Goal: Task Accomplishment & Management: Manage account settings

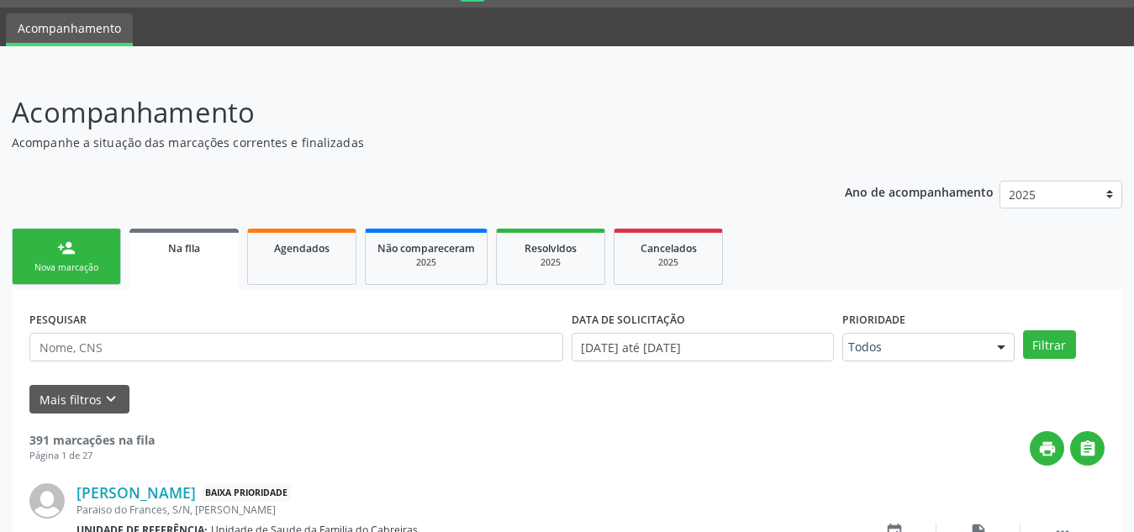
scroll to position [46, 0]
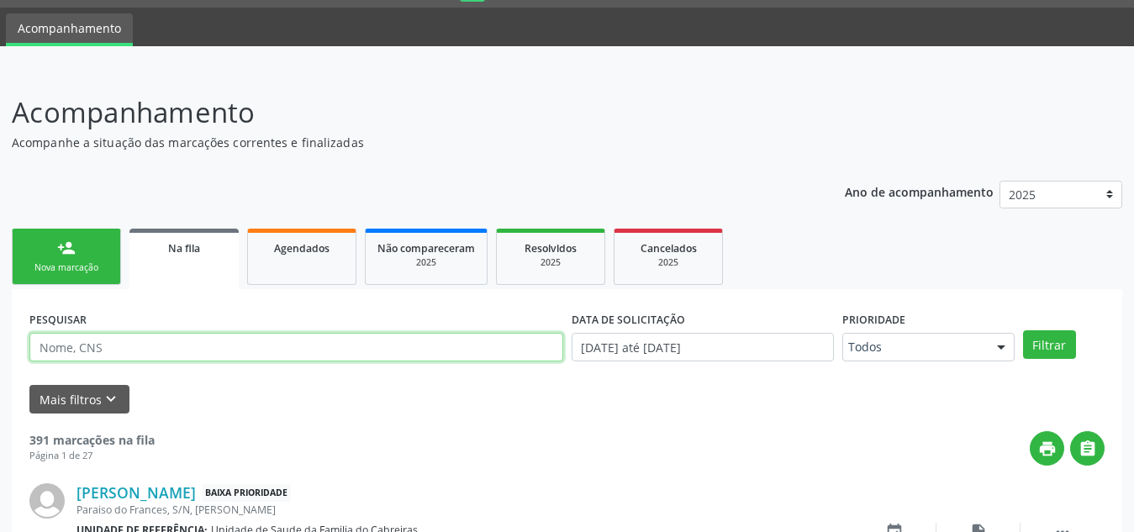
click at [145, 336] on input "text" at bounding box center [296, 347] width 534 height 29
type input "[PERSON_NAME]"
click at [1023, 330] on button "Filtrar" at bounding box center [1049, 344] width 53 height 29
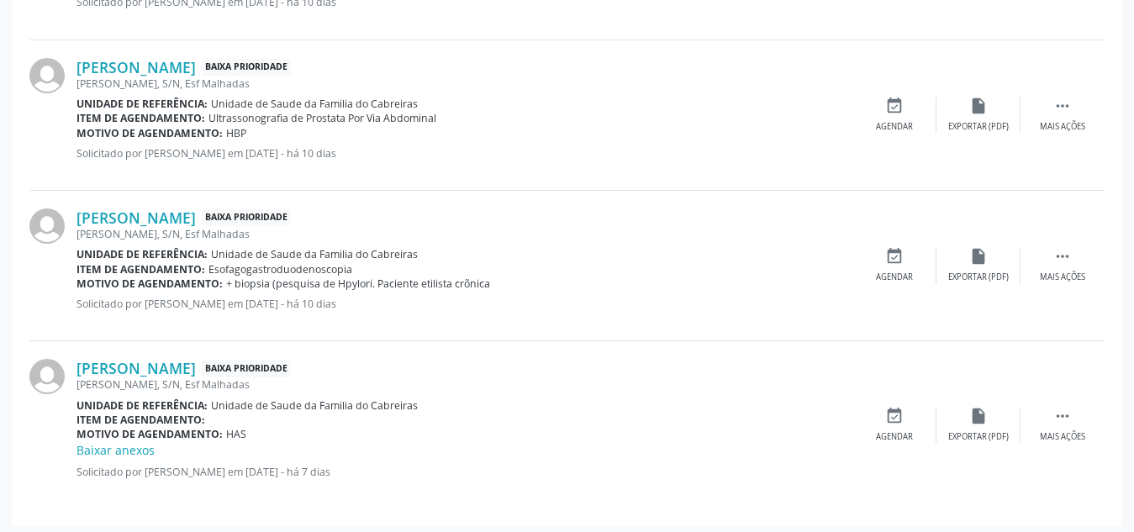
scroll to position [945, 0]
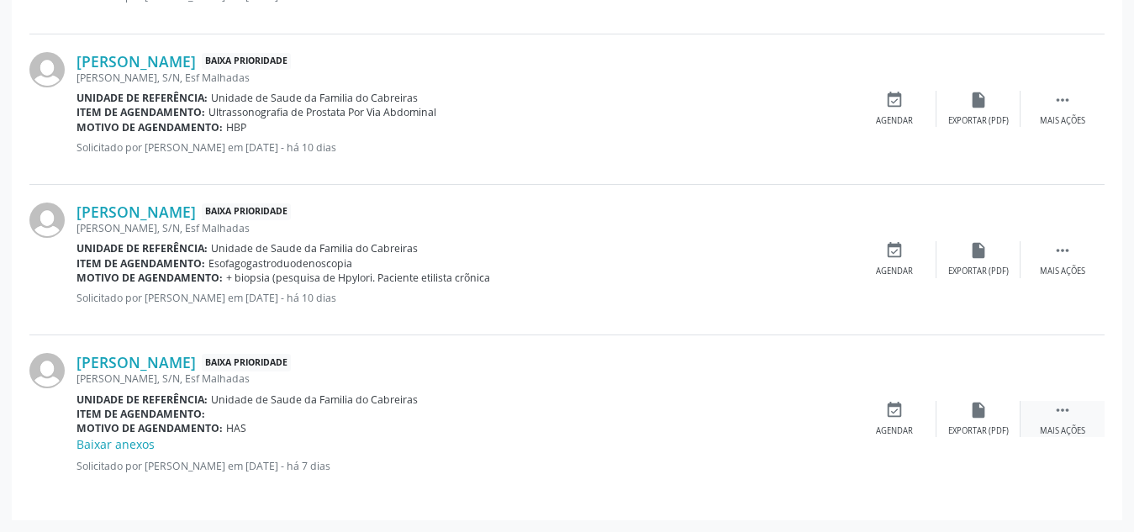
click at [1075, 421] on div " Mais ações" at bounding box center [1063, 419] width 84 height 36
click at [966, 402] on div "edit Editar" at bounding box center [979, 419] width 84 height 36
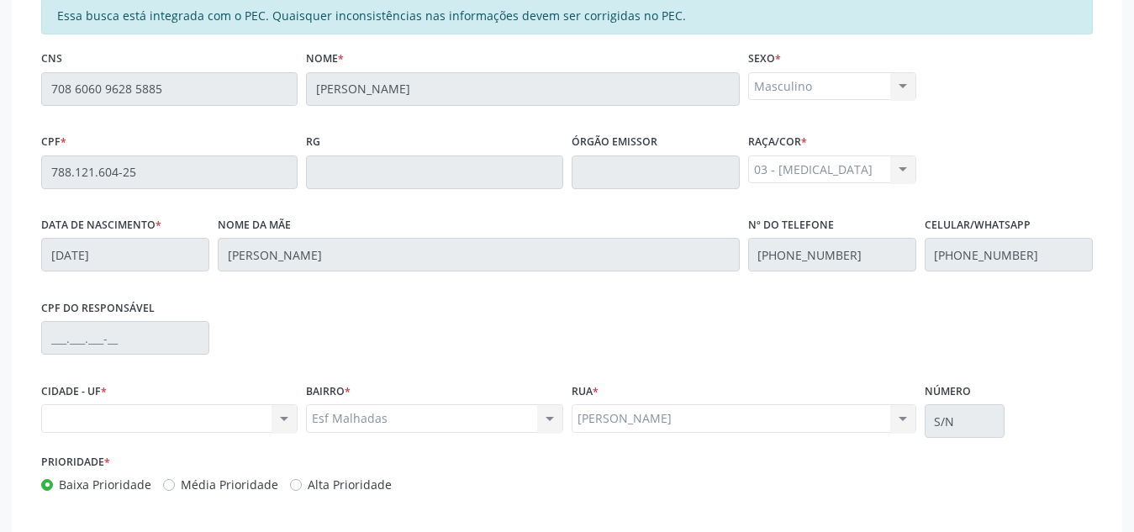
scroll to position [474, 0]
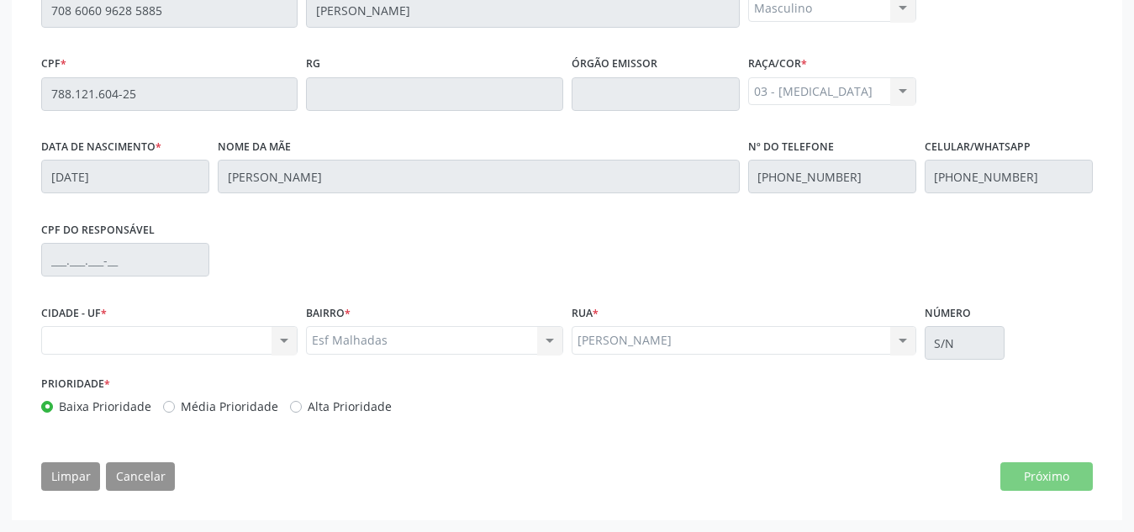
click at [286, 342] on div "Nenhum resultado encontrado para: " " Não há nenhuma opção para ser exibida." at bounding box center [169, 340] width 256 height 29
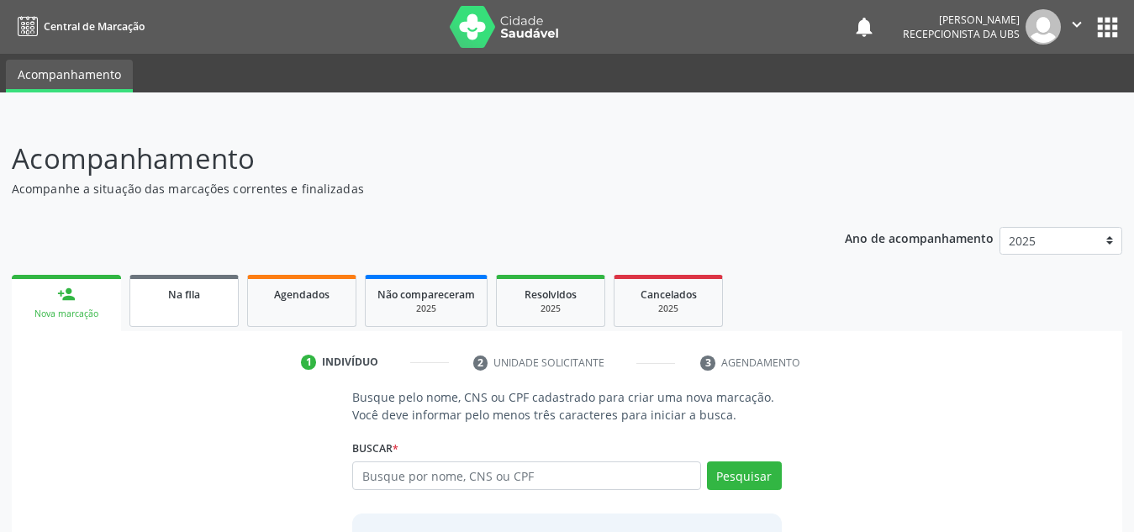
click at [182, 288] on span "Na fila" at bounding box center [184, 295] width 32 height 14
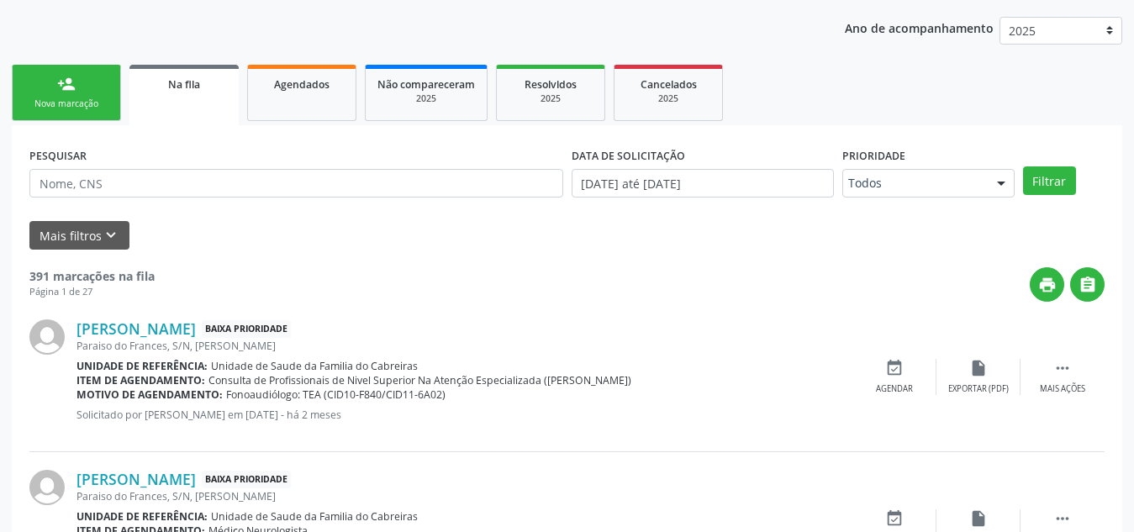
scroll to position [211, 0]
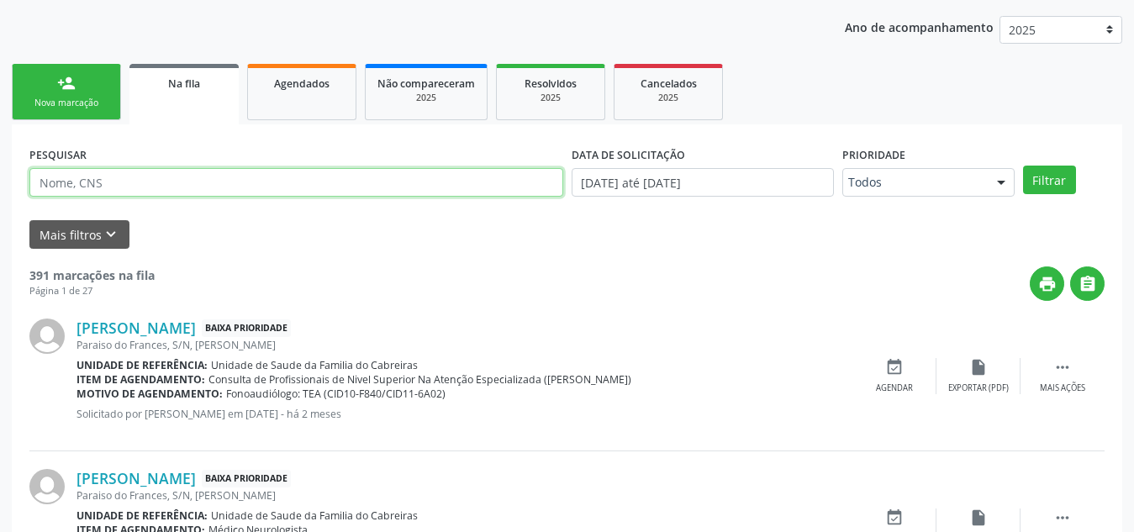
click at [208, 182] on input "text" at bounding box center [296, 182] width 534 height 29
type input "l"
click at [210, 182] on input "text" at bounding box center [296, 182] width 534 height 29
click at [292, 178] on input "text" at bounding box center [296, 182] width 534 height 29
type input "[PERSON_NAME]"
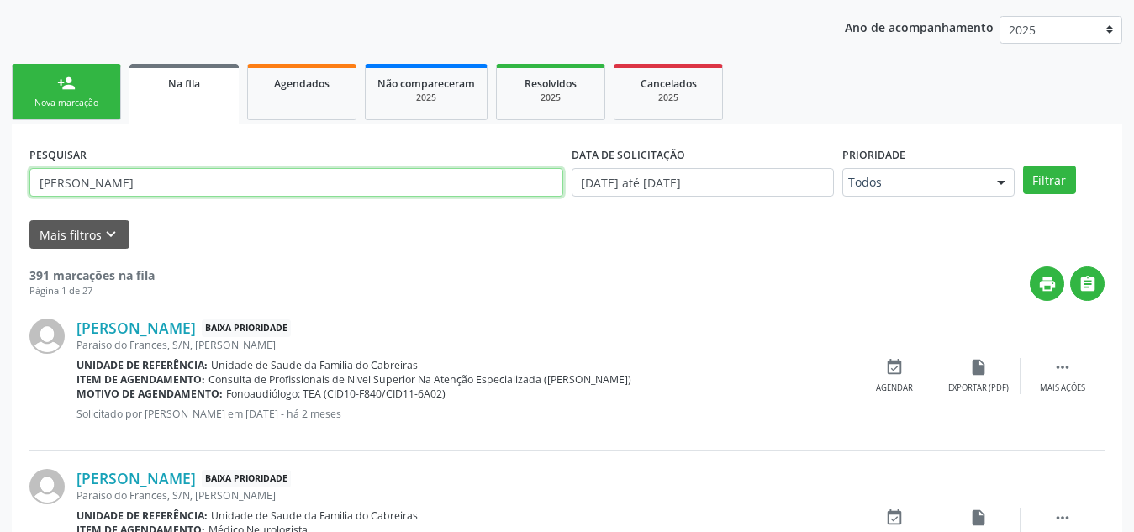
click at [1023, 166] on button "Filtrar" at bounding box center [1049, 180] width 53 height 29
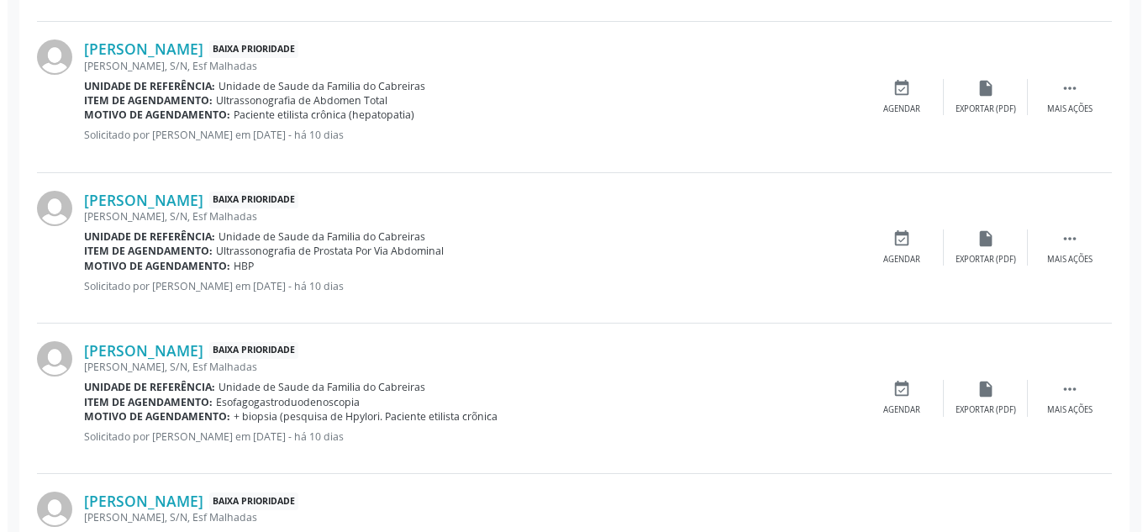
scroll to position [945, 0]
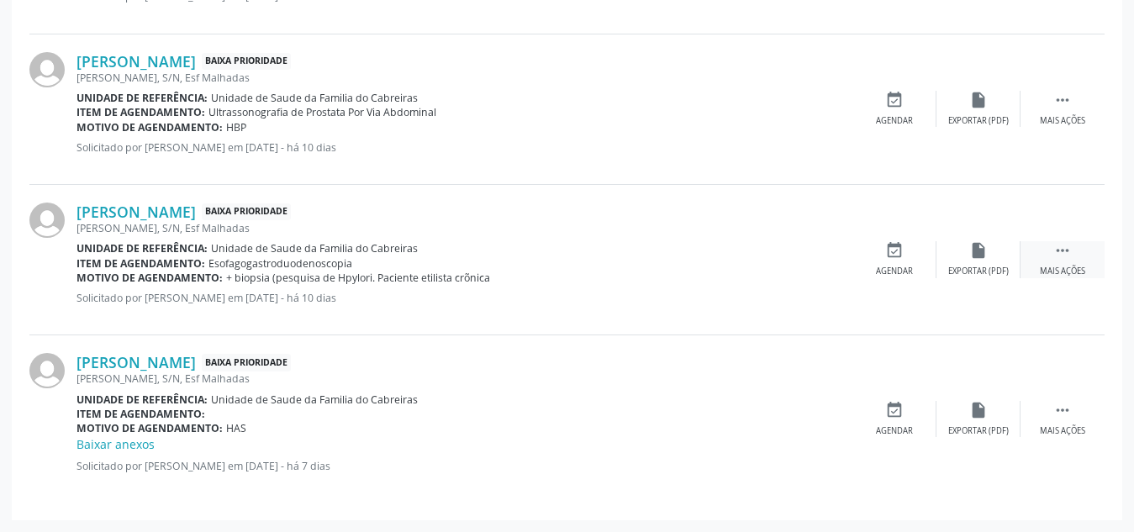
click at [1063, 260] on div " Mais ações" at bounding box center [1063, 259] width 84 height 36
click at [910, 251] on div "cancel Cancelar" at bounding box center [895, 259] width 84 height 36
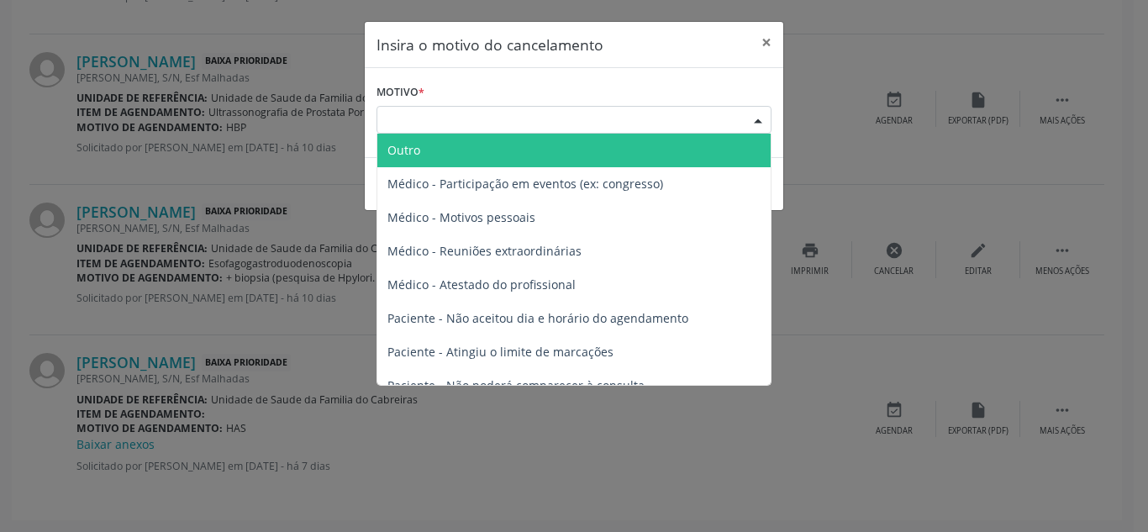
click at [622, 132] on div "Escolha o motivo" at bounding box center [574, 120] width 395 height 29
click at [612, 149] on span "Outro" at bounding box center [574, 151] width 393 height 34
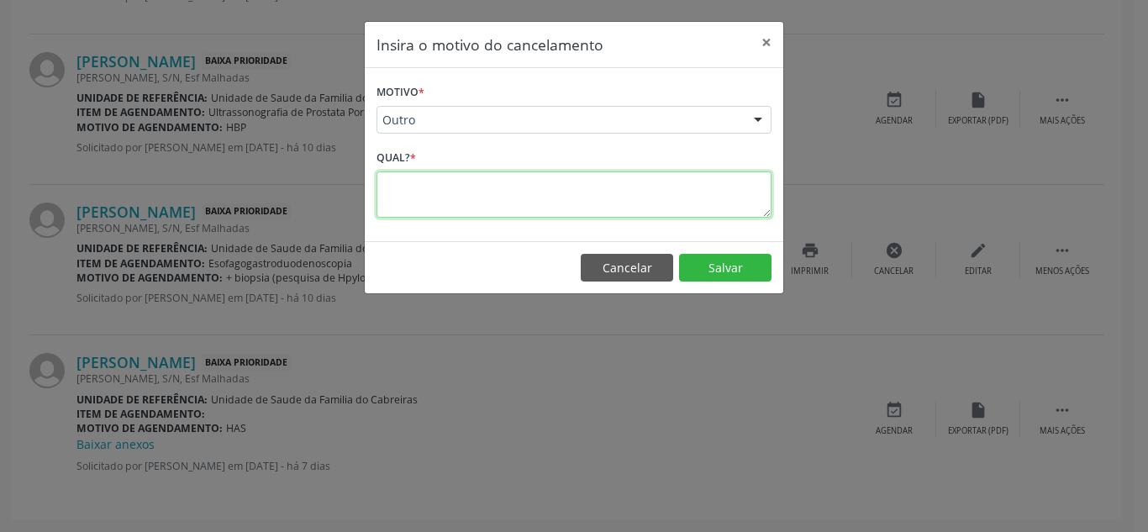
click at [555, 186] on textarea at bounding box center [574, 195] width 395 height 46
type textarea "irá fazer particular"
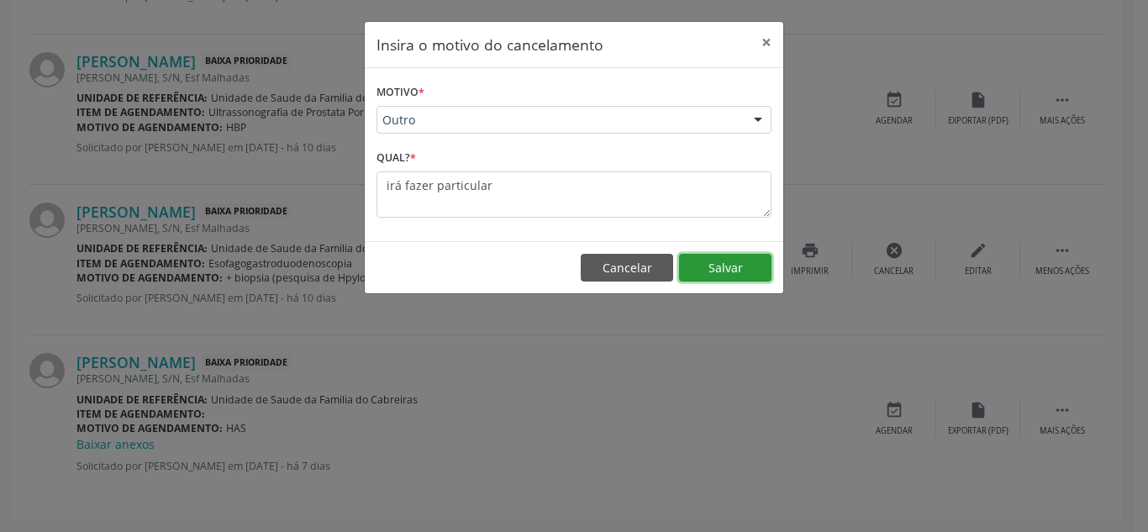
click at [715, 265] on button "Salvar" at bounding box center [725, 268] width 92 height 29
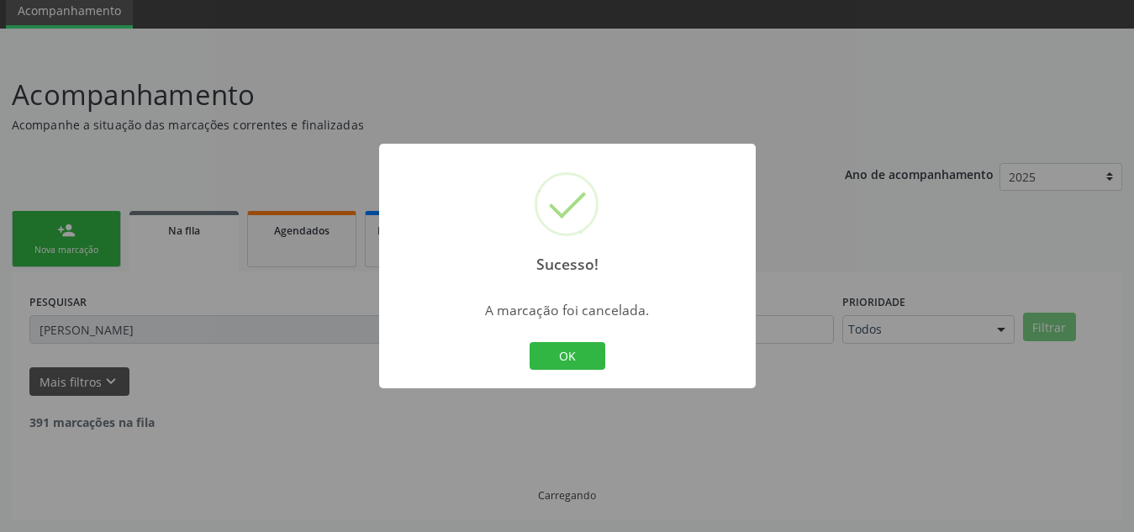
scroll to position [795, 0]
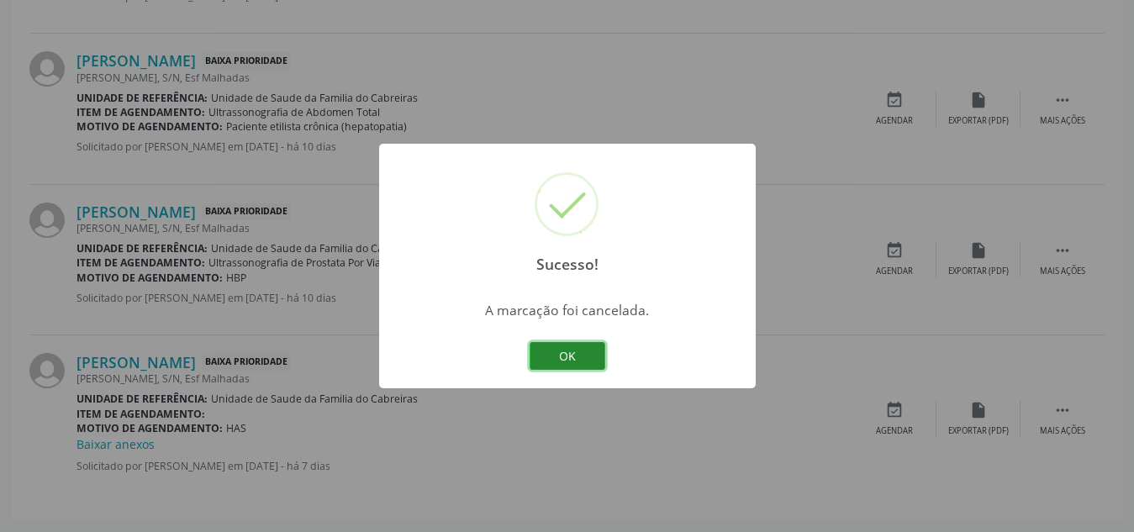
click at [571, 356] on button "OK" at bounding box center [568, 356] width 76 height 29
